Goal: Information Seeking & Learning: Learn about a topic

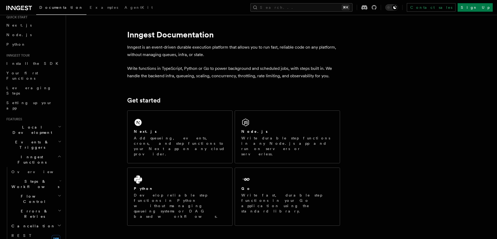
scroll to position [24, 0]
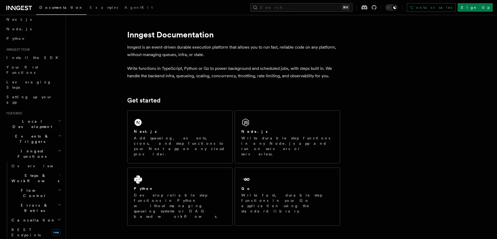
click at [23, 188] on span "Flow Control" at bounding box center [33, 193] width 48 height 11
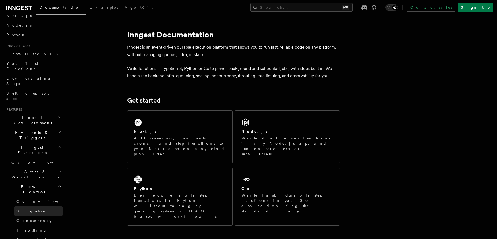
click at [26, 209] on span "Singleton" at bounding box center [31, 211] width 30 height 4
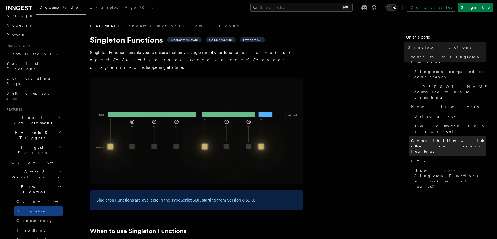
click at [427, 138] on span "Compatibility with other flow control features" at bounding box center [448, 146] width 75 height 16
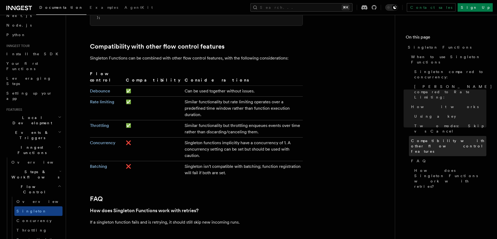
scroll to position [857, 0]
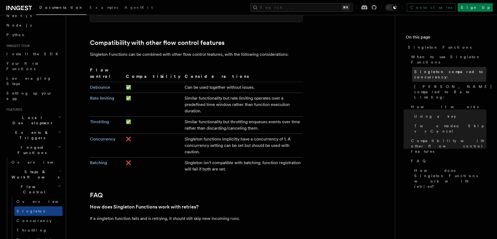
click at [433, 69] on span "Singleton compared to concurrency:" at bounding box center [450, 74] width 72 height 11
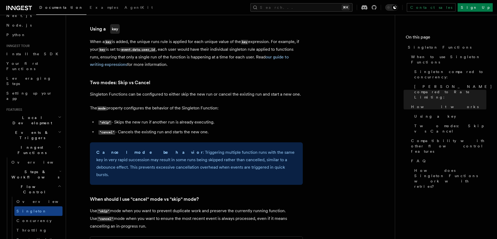
scroll to position [529, 0]
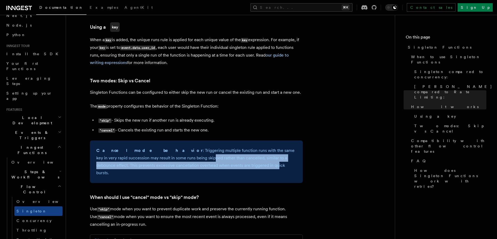
drag, startPoint x: 152, startPoint y: 156, endPoint x: 217, endPoint y: 155, distance: 64.9
click at [217, 155] on p "Cancel mode behavior : Triggering multiple function runs with the same key in v…" at bounding box center [196, 162] width 200 height 30
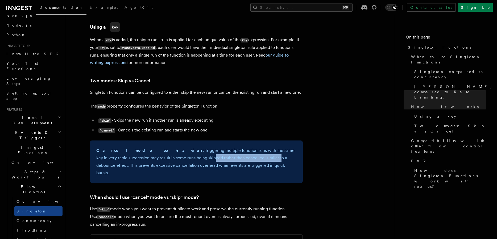
click at [217, 155] on p "Cancel mode behavior : Triggering multiple function runs with the same key in v…" at bounding box center [196, 162] width 200 height 30
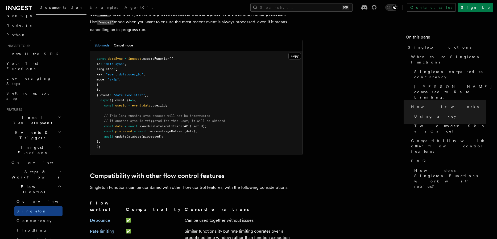
scroll to position [710, 0]
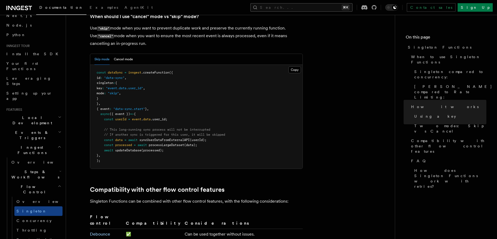
click at [323, 6] on button "Search... ⌘K" at bounding box center [301, 7] width 102 height 9
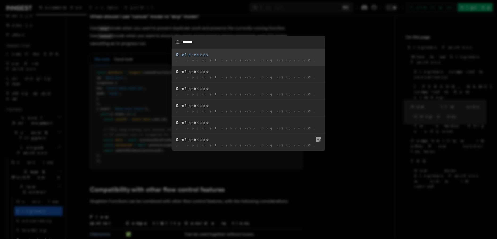
type input "********"
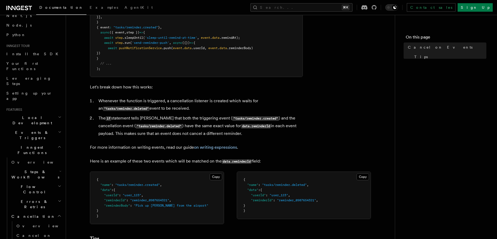
scroll to position [214, 0]
click at [52, 182] on h2 "Flow Control" at bounding box center [35, 189] width 53 height 15
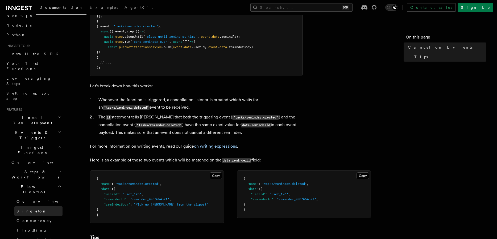
click at [29, 209] on span "Singleton" at bounding box center [31, 211] width 30 height 4
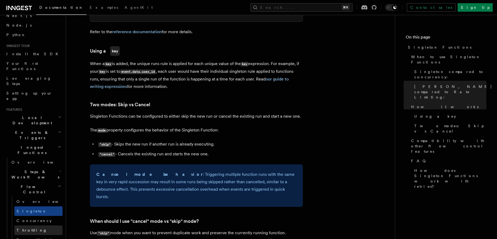
scroll to position [510, 0]
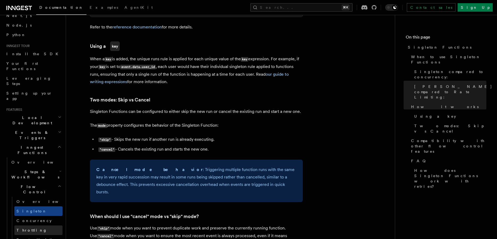
click at [46, 226] on link "Throttling" at bounding box center [38, 231] width 48 height 10
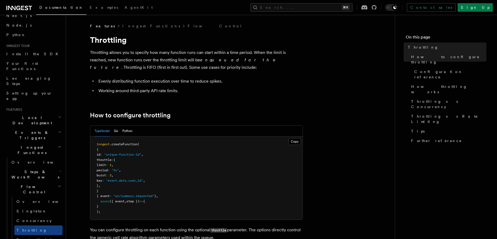
click at [46, 128] on h2 "Events & Triggers" at bounding box center [33, 135] width 58 height 15
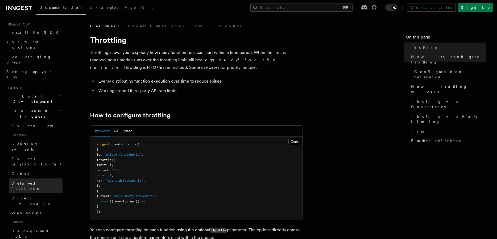
scroll to position [51, 0]
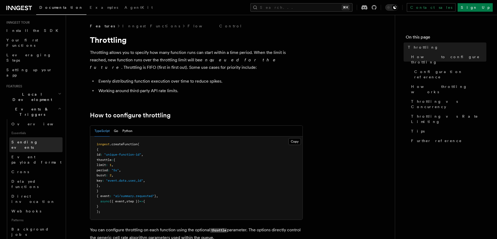
click at [26, 140] on span "Sending events" at bounding box center [36, 145] width 51 height 11
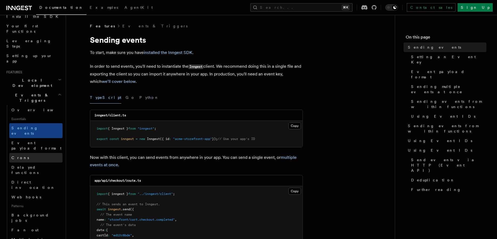
scroll to position [66, 0]
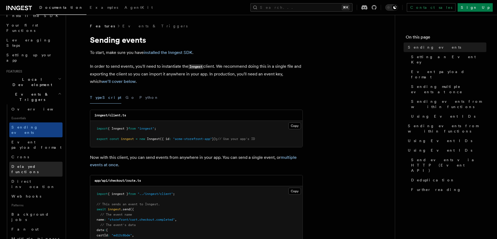
click at [27, 165] on span "Delayed functions" at bounding box center [24, 170] width 27 height 10
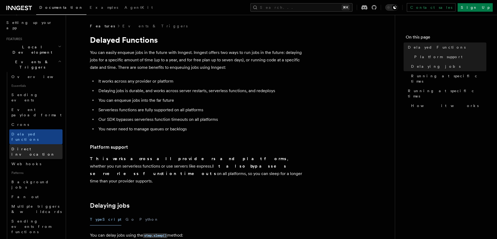
scroll to position [99, 0]
click at [35, 146] on span "Direct invocation" at bounding box center [33, 151] width 44 height 10
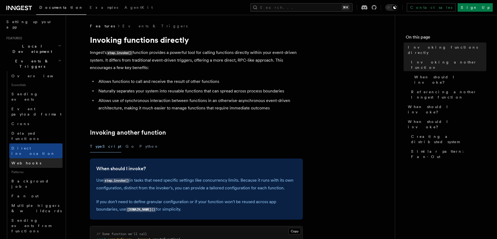
click at [32, 159] on link "Webhooks" at bounding box center [35, 164] width 53 height 10
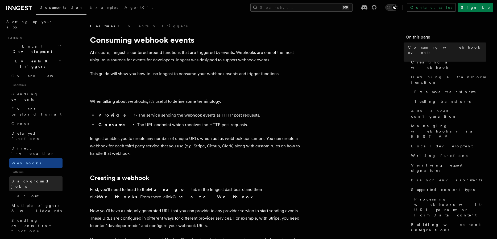
click at [30, 179] on span "Background jobs" at bounding box center [30, 184] width 38 height 10
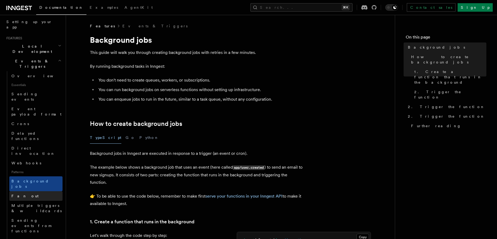
click at [39, 192] on link "Fan out" at bounding box center [35, 197] width 53 height 10
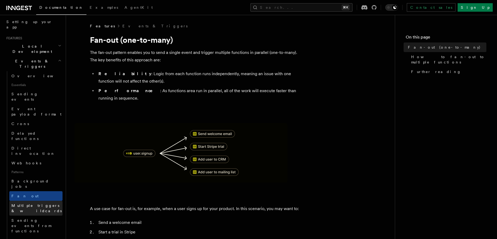
click at [39, 204] on span "Multiple triggers & wildcards" at bounding box center [36, 209] width 50 height 10
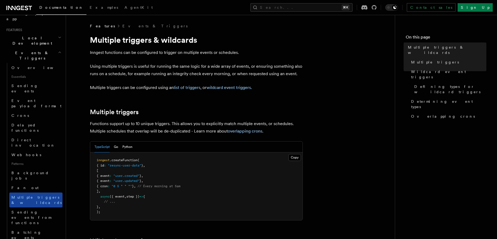
scroll to position [109, 0]
click at [39, 206] on link "Sending events from functions" at bounding box center [35, 216] width 53 height 20
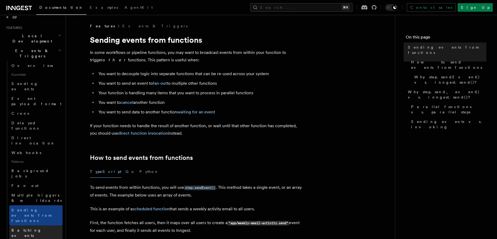
click at [36, 228] on span "Batching events" at bounding box center [36, 233] width 51 height 11
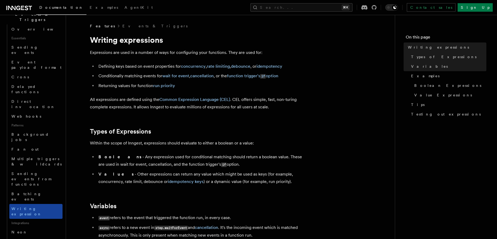
scroll to position [146, 0]
click at [24, 227] on link "Neon" at bounding box center [35, 232] width 53 height 10
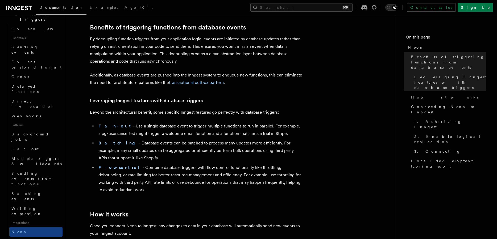
scroll to position [32, 0]
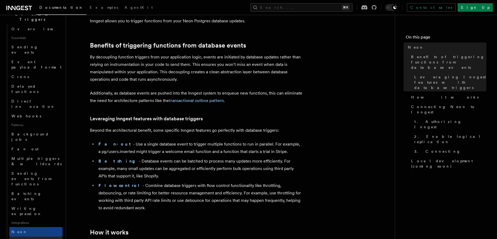
click at [23, 237] on link "Prisma Pulse" at bounding box center [35, 242] width 53 height 10
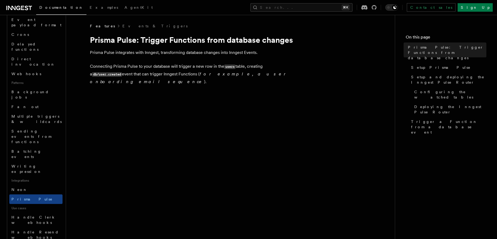
scroll to position [189, 0]
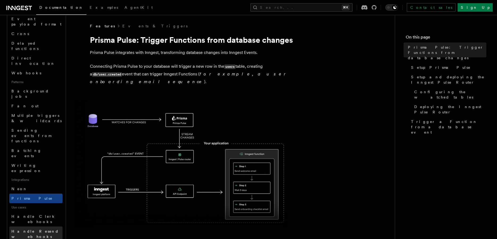
click at [36, 227] on link "Handle Resend webhooks" at bounding box center [35, 234] width 53 height 15
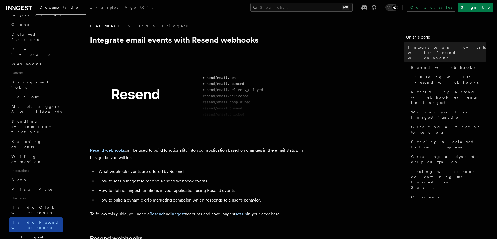
scroll to position [199, 0]
click at [40, 205] on span "Handle Clerk webhooks" at bounding box center [33, 210] width 44 height 10
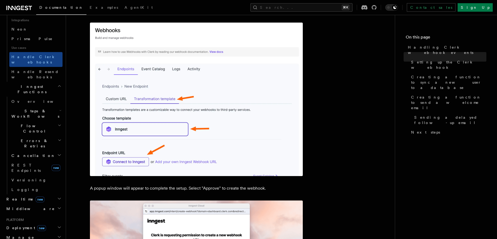
scroll to position [351, 0]
